Goal: Answer question/provide support: Share knowledge or assist other users

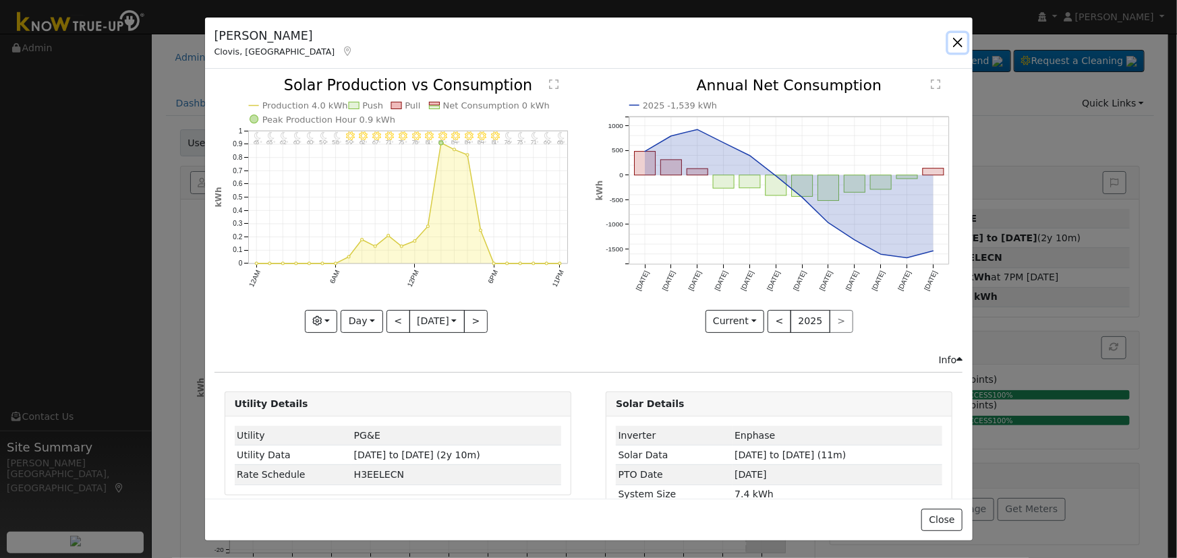
click at [960, 45] on button "button" at bounding box center [957, 42] width 19 height 19
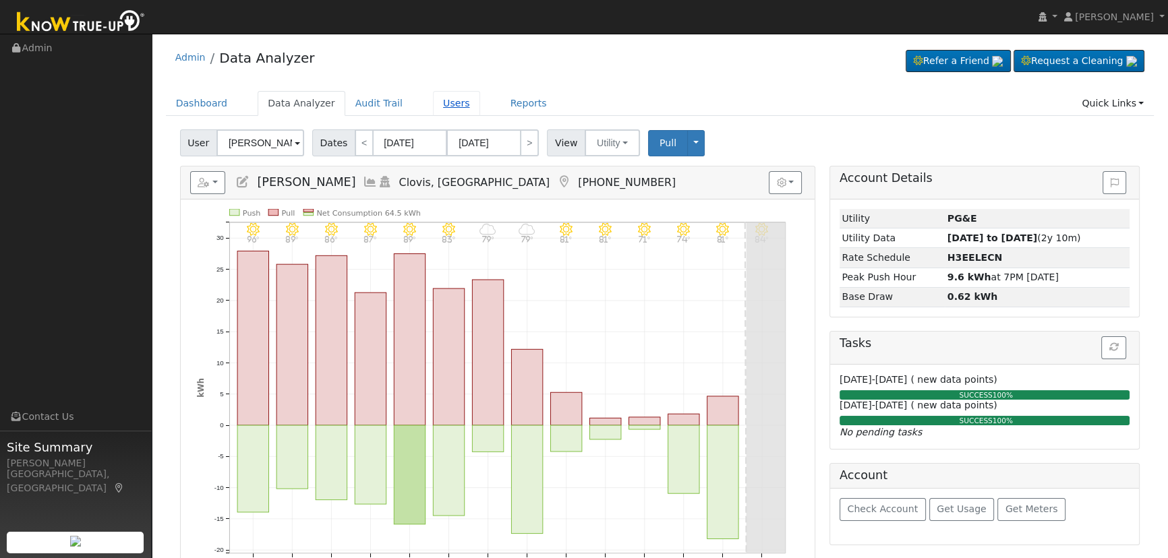
drag, startPoint x: 438, startPoint y: 102, endPoint x: 560, endPoint y: 117, distance: 122.4
click at [438, 103] on link "Users" at bounding box center [456, 103] width 47 height 25
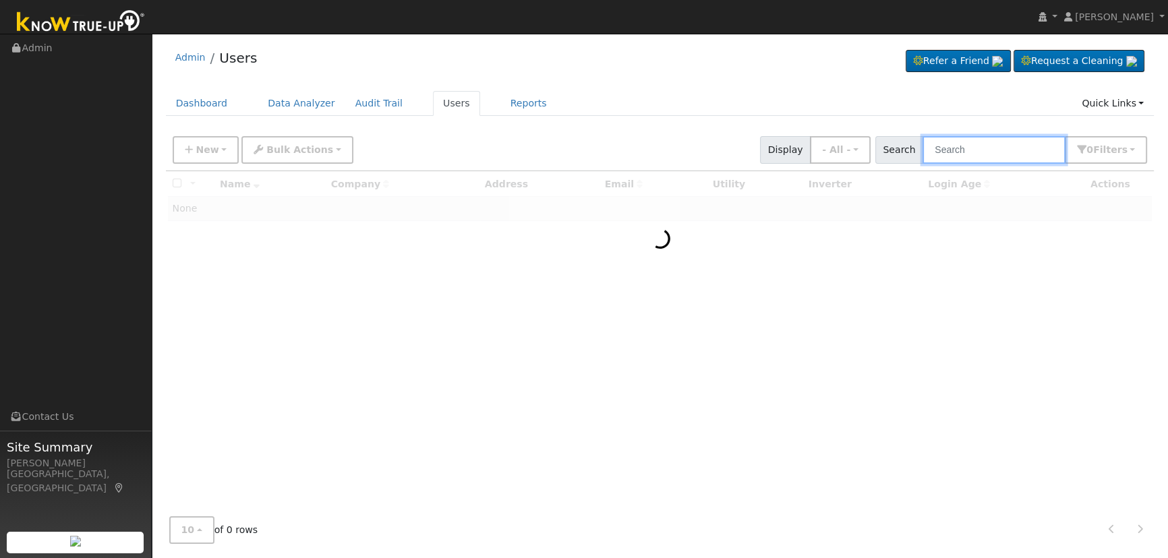
click at [974, 154] on input "text" at bounding box center [993, 150] width 143 height 28
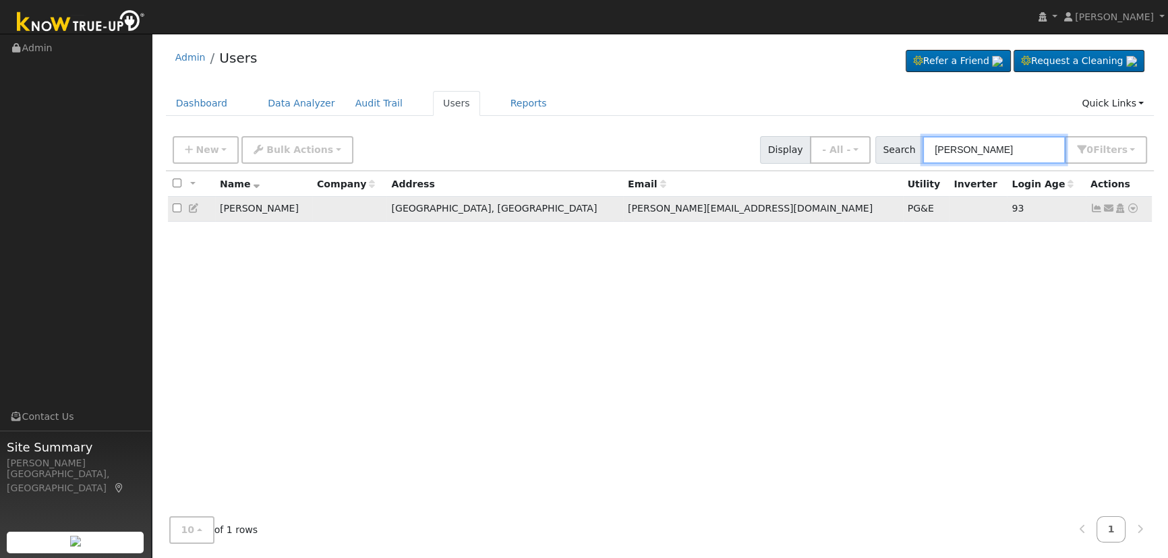
type input "jeff garza"
click at [1097, 206] on icon at bounding box center [1096, 208] width 12 height 9
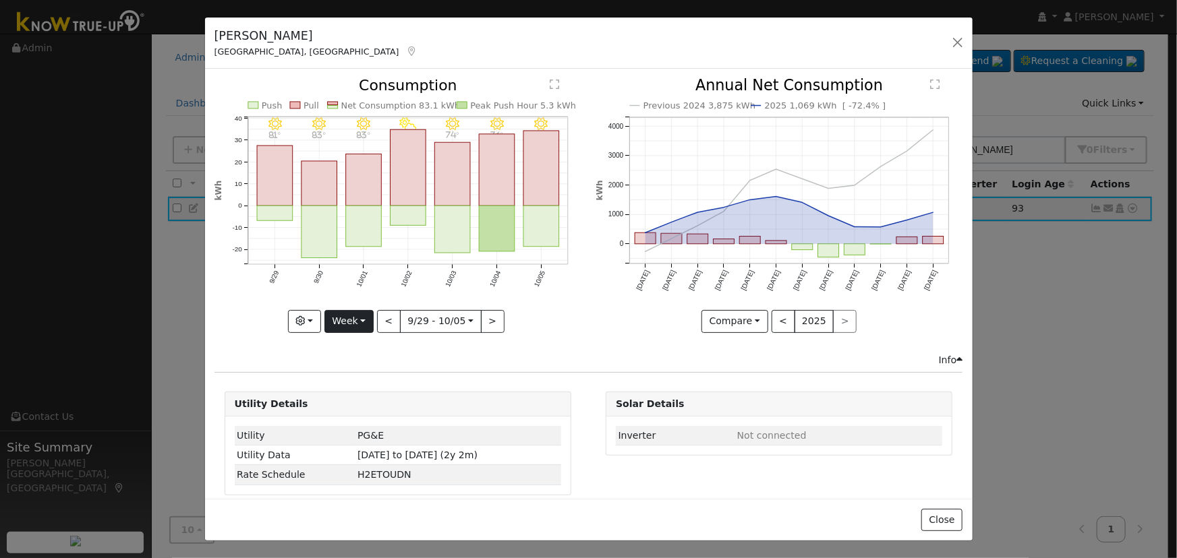
click at [344, 305] on div "10/05 - Clear 82° 10/04 - Clear 76° 10/03 - MostlyClear 74° 10/02 - PartlyCloud…" at bounding box center [397, 205] width 367 height 254
click at [351, 313] on button "Week" at bounding box center [348, 321] width 49 height 23
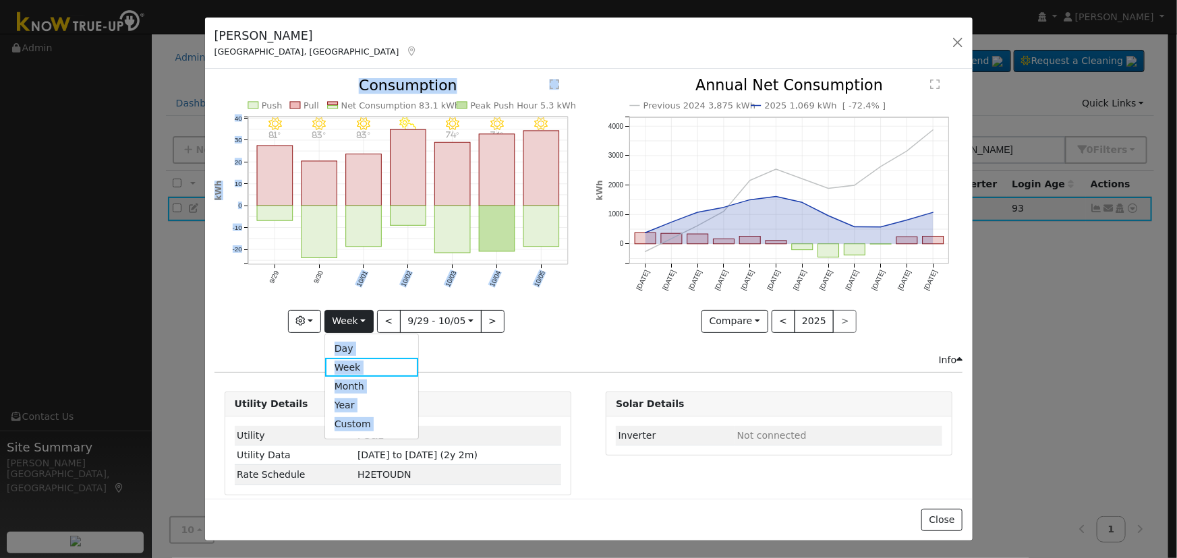
click at [391, 283] on icon "10/05 - Clear 82° 10/04 - Clear 76° 10/03 - MostlyClear 74° 10/02 - PartlyCloud…" at bounding box center [397, 201] width 367 height 246
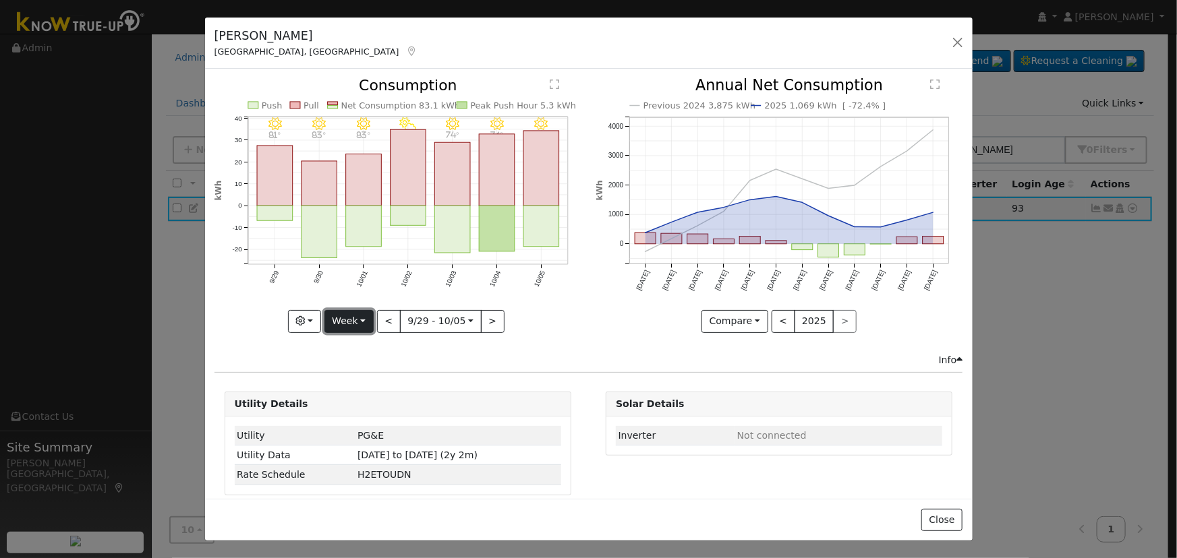
click at [353, 310] on button "Week" at bounding box center [348, 321] width 49 height 23
click at [358, 343] on link "Day" at bounding box center [372, 348] width 94 height 19
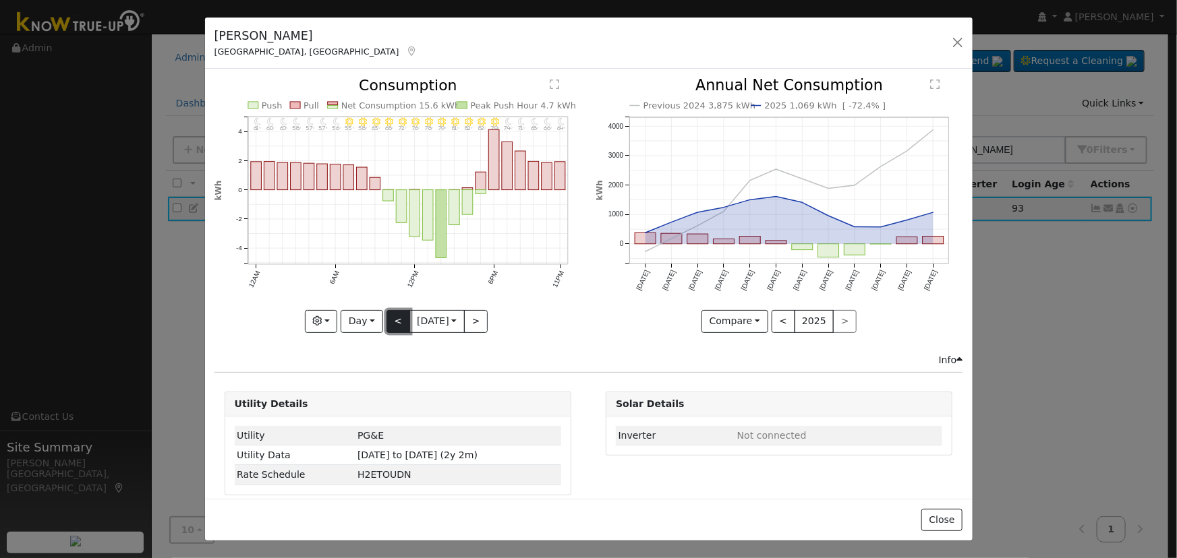
click at [390, 310] on button "<" at bounding box center [398, 321] width 24 height 23
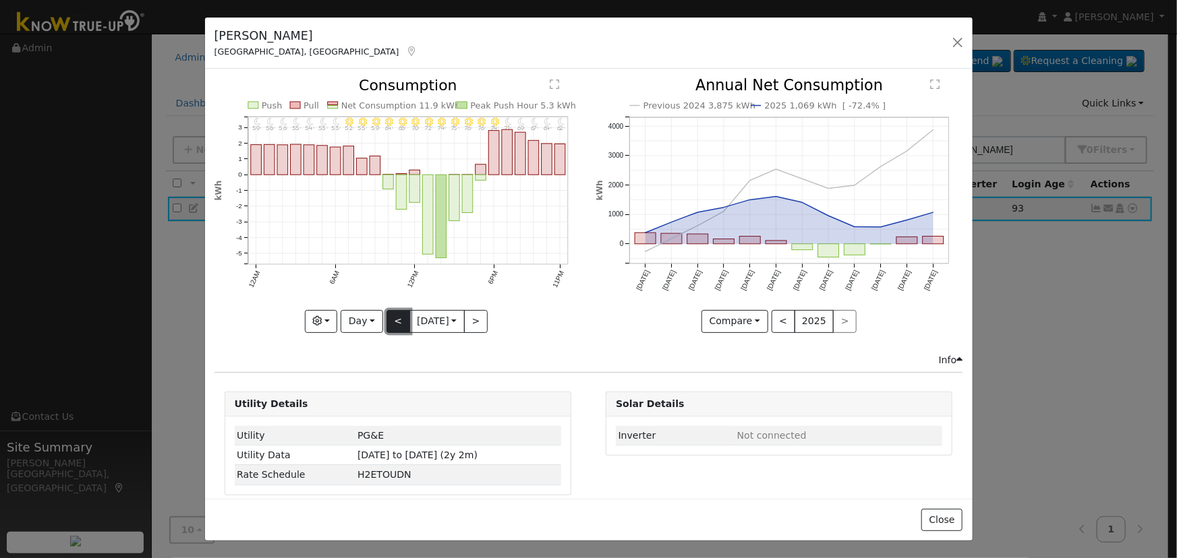
click at [390, 310] on button "<" at bounding box center [398, 321] width 24 height 23
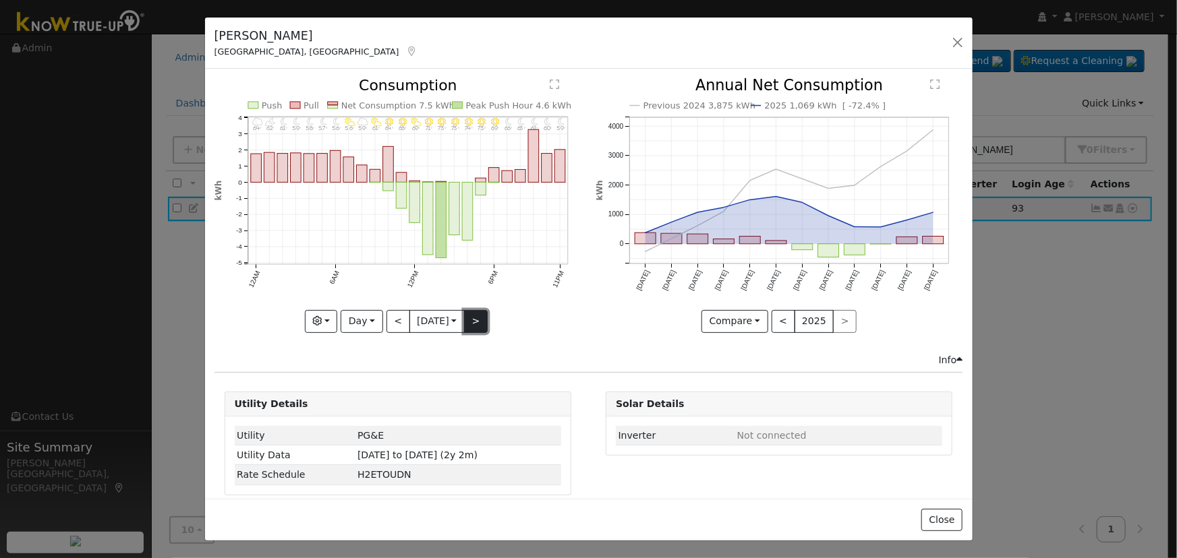
click at [471, 314] on button ">" at bounding box center [476, 321] width 24 height 23
click at [0, 0] on div at bounding box center [0, 0] width 0 height 0
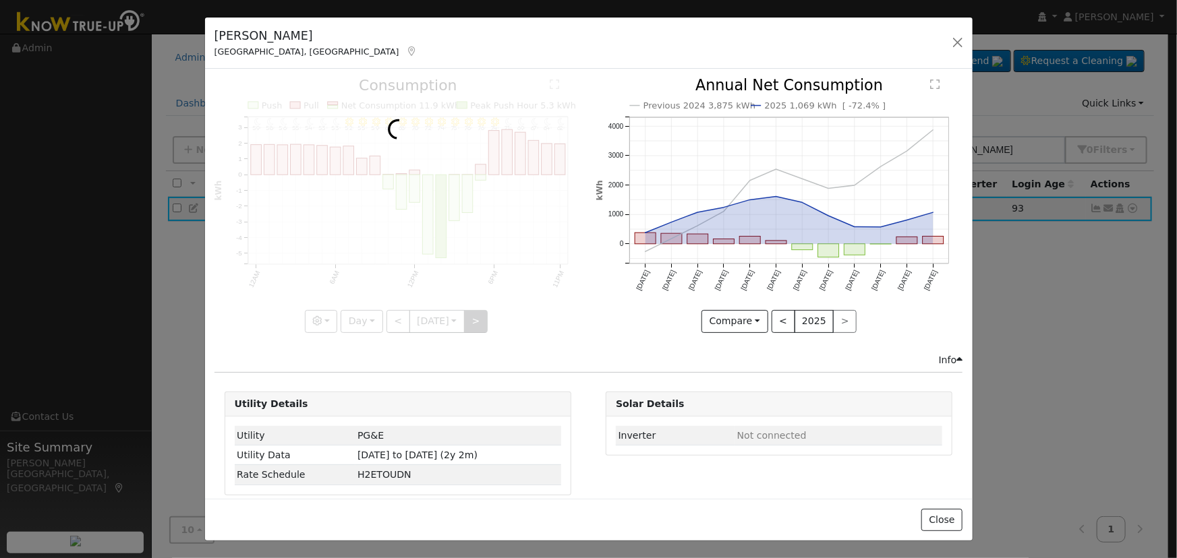
click at [471, 314] on div at bounding box center [397, 205] width 367 height 254
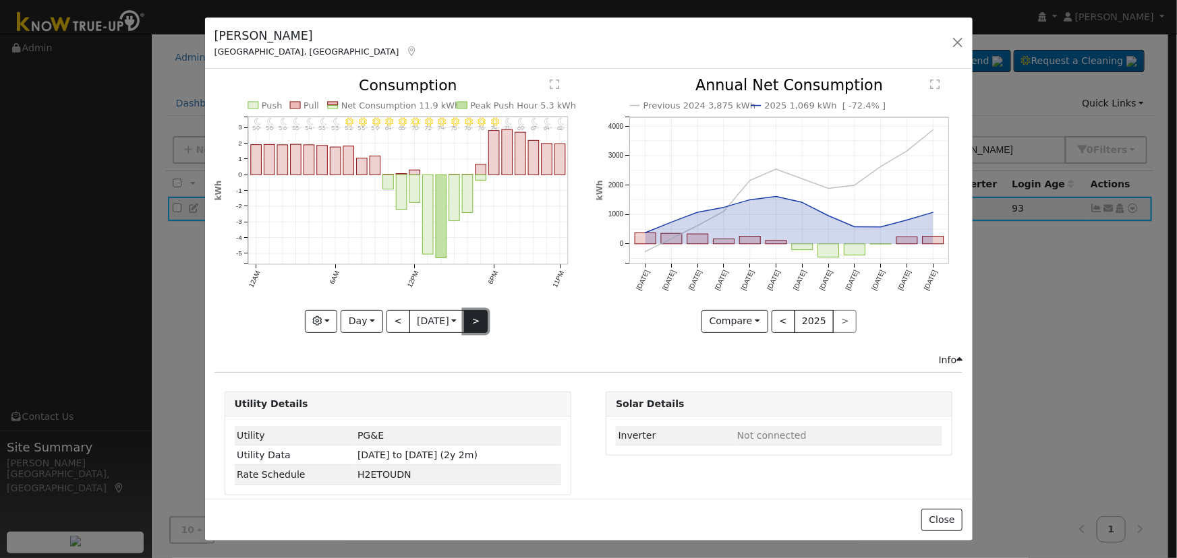
click at [469, 318] on button ">" at bounding box center [476, 321] width 24 height 23
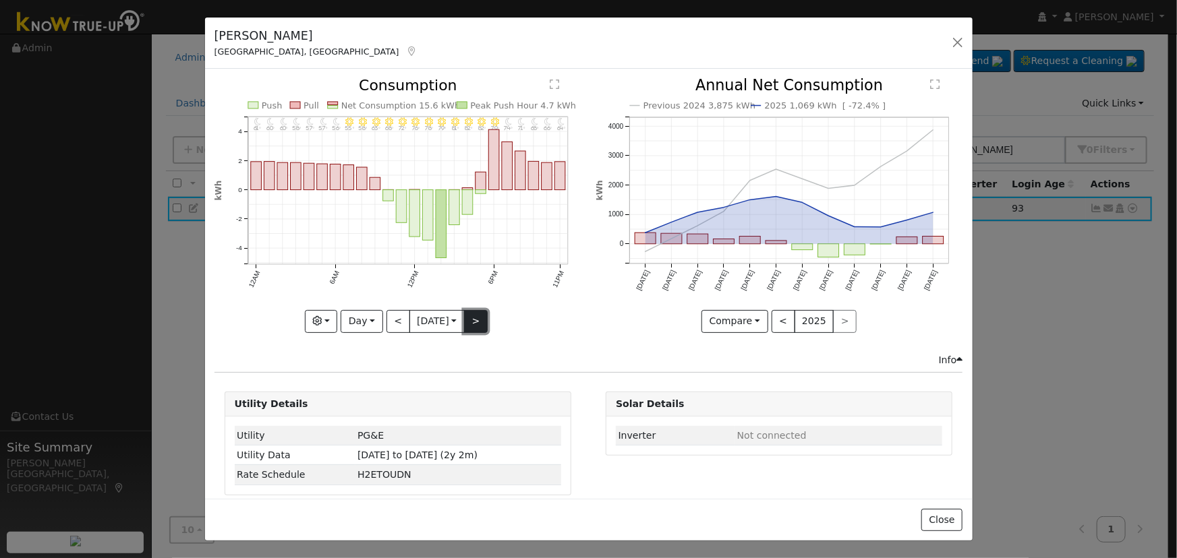
click at [469, 318] on button ">" at bounding box center [476, 321] width 24 height 23
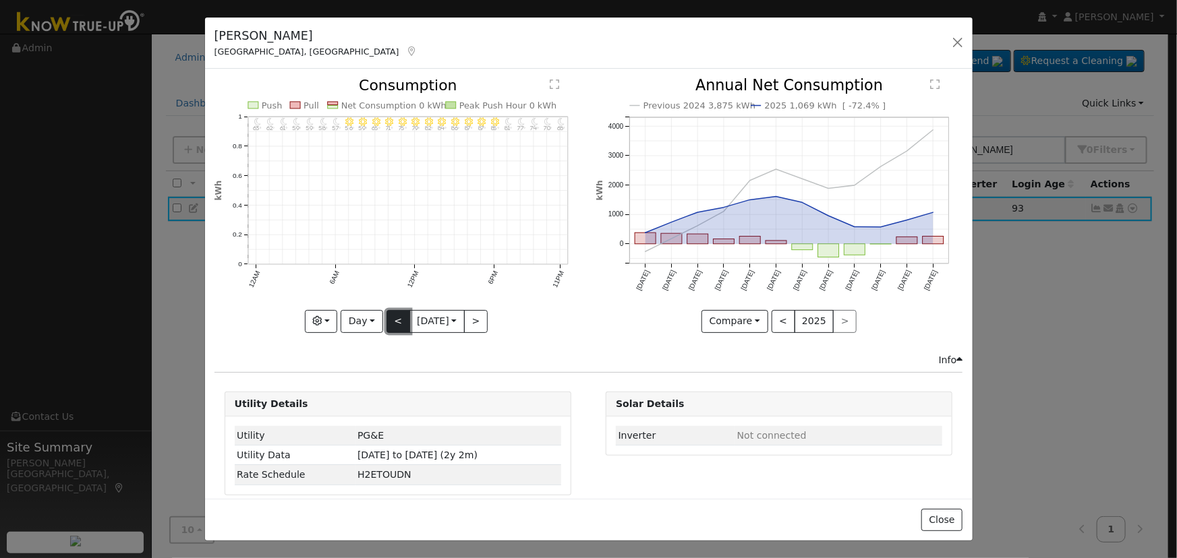
click at [386, 320] on button "<" at bounding box center [398, 321] width 24 height 23
type input "2025-10-05"
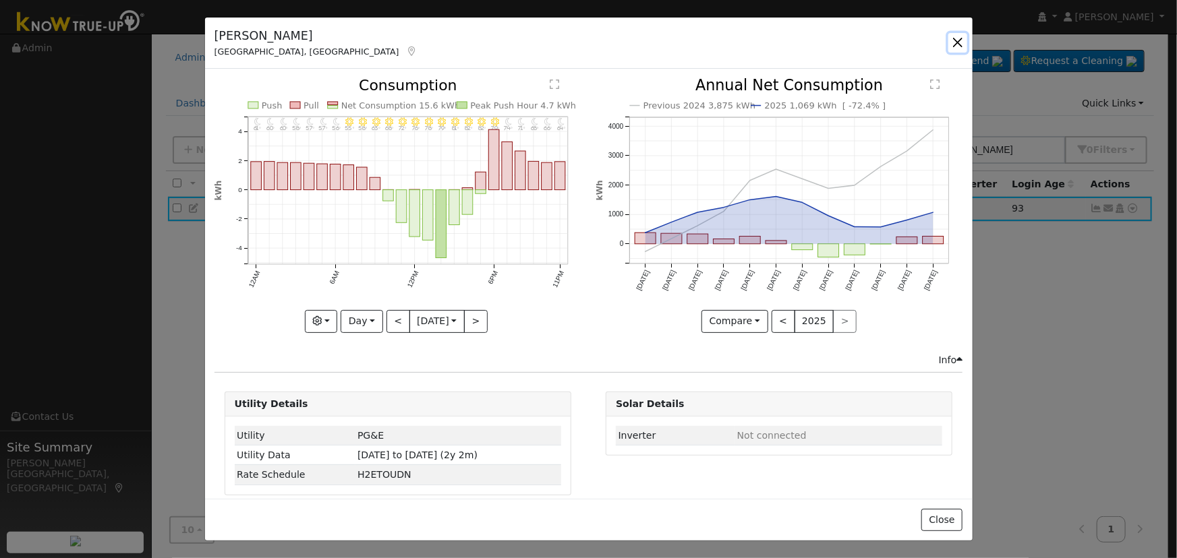
click at [959, 37] on button "button" at bounding box center [957, 42] width 19 height 19
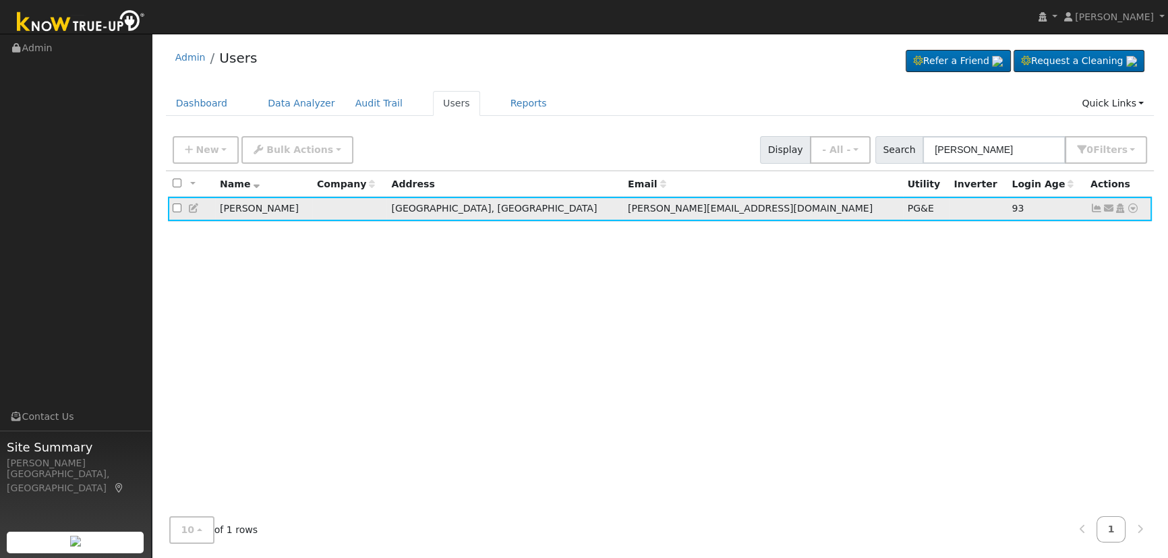
click at [1109, 210] on icon at bounding box center [1108, 208] width 12 height 9
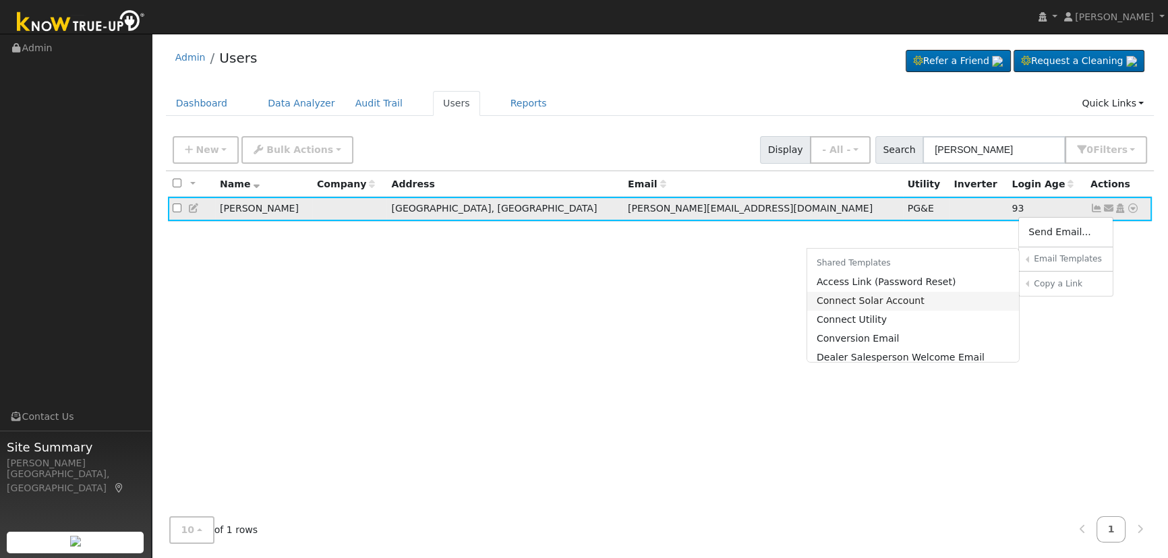
click at [933, 296] on link "Connect Solar Account" at bounding box center [913, 301] width 212 height 19
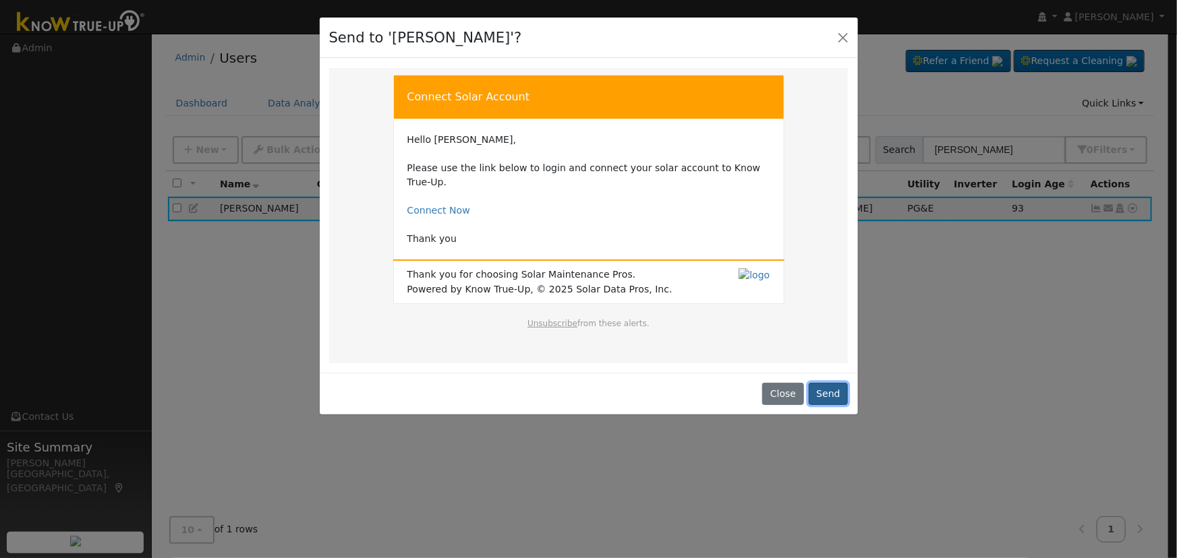
click at [829, 383] on button "Send" at bounding box center [828, 394] width 40 height 23
